Goal: Information Seeking & Learning: Find specific fact

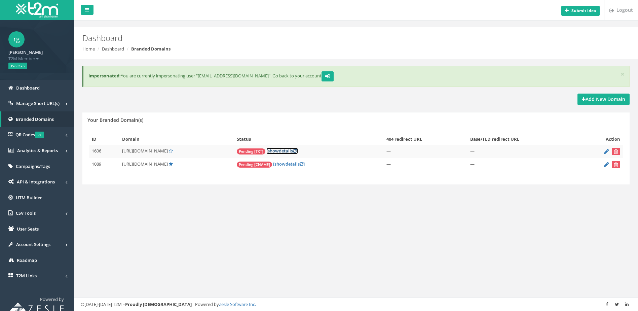
click at [281, 152] on link "[ show details ]" at bounding box center [283, 151] width 32 height 6
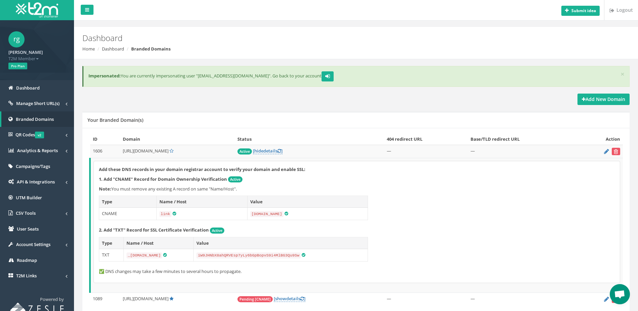
drag, startPoint x: 140, startPoint y: 152, endPoint x: 164, endPoint y: 149, distance: 24.3
click at [164, 149] on span "[URL][DOMAIN_NAME]" at bounding box center [146, 151] width 46 height 6
copy span "[DOMAIN_NAME]"
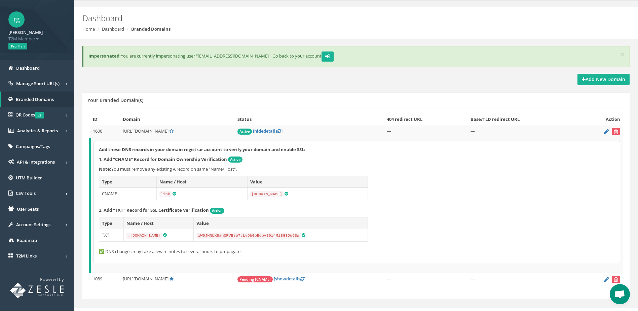
scroll to position [29, 0]
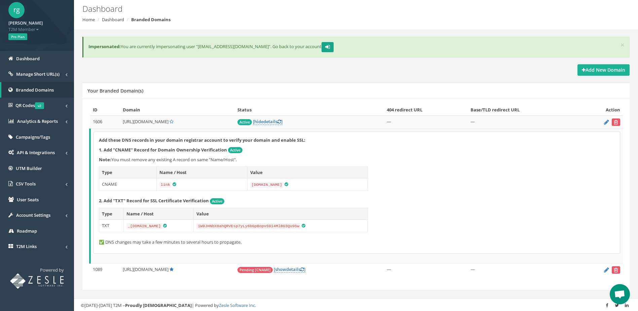
click at [322, 47] on button "submit" at bounding box center [328, 47] width 12 height 10
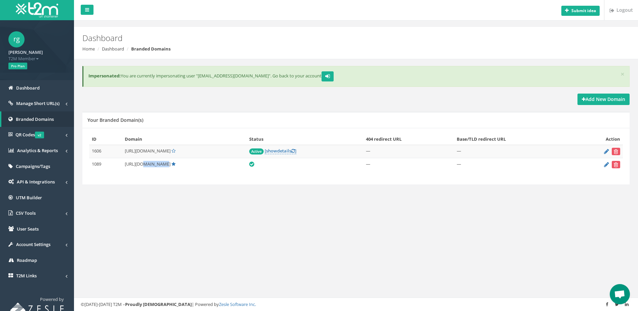
drag, startPoint x: 141, startPoint y: 164, endPoint x: 158, endPoint y: 162, distance: 16.5
click at [158, 162] on span "[URL][DOMAIN_NAME]" at bounding box center [148, 164] width 46 height 6
copy span "[DOMAIN_NAME]"
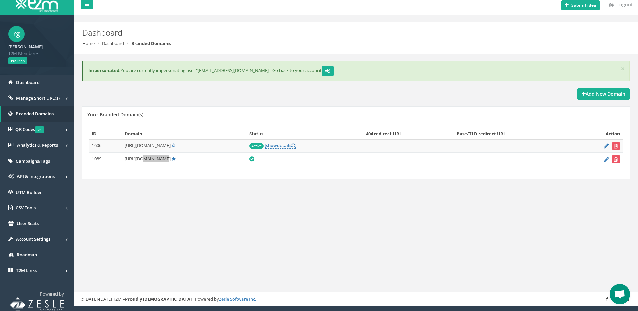
scroll to position [7, 0]
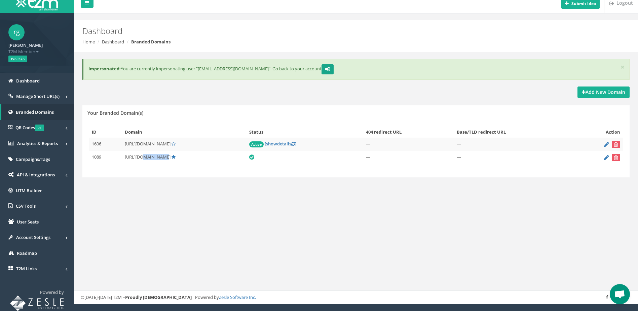
click at [325, 68] on icon "submit" at bounding box center [327, 69] width 5 height 4
